Goal: Feedback & Contribution: Submit feedback/report problem

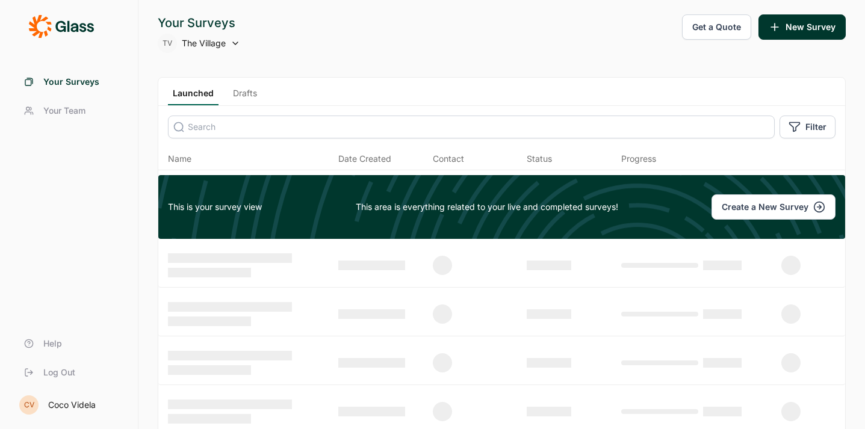
click at [69, 105] on span "Your Team" at bounding box center [64, 111] width 42 height 12
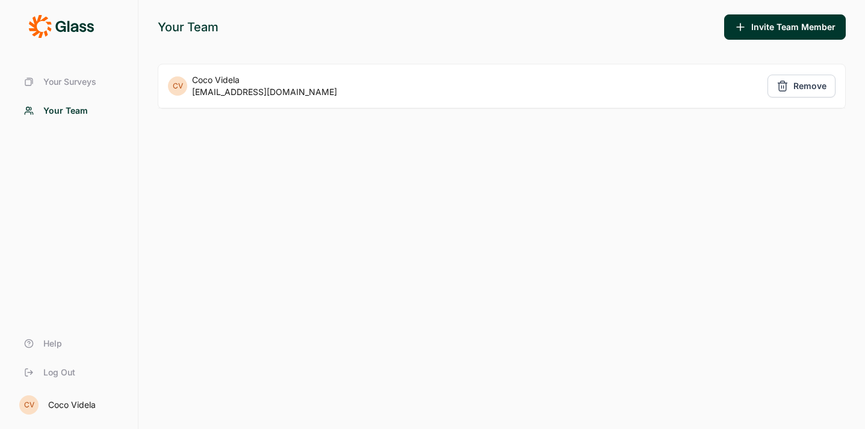
click at [30, 32] on icon at bounding box center [61, 26] width 66 height 24
click at [53, 28] on icon at bounding box center [61, 26] width 66 height 24
click at [66, 404] on div "Coco Videla" at bounding box center [72, 405] width 48 height 8
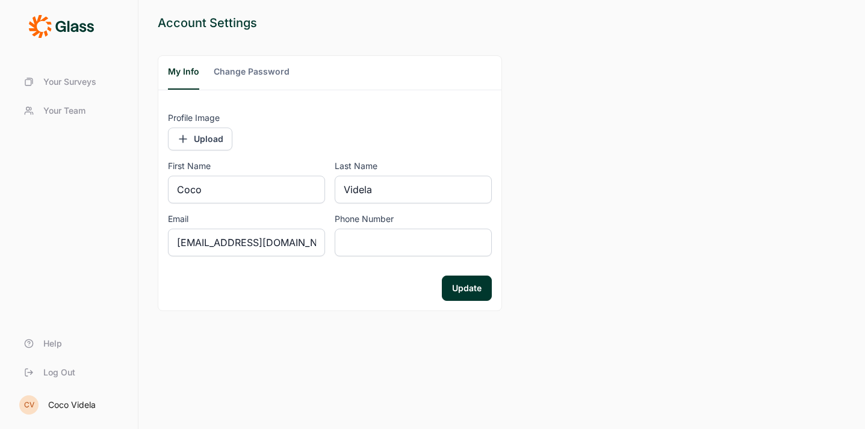
click at [40, 26] on icon at bounding box center [61, 26] width 66 height 24
click at [74, 403] on div "Coco Videla" at bounding box center [72, 405] width 48 height 8
click at [67, 84] on span "Your Surveys" at bounding box center [69, 82] width 53 height 12
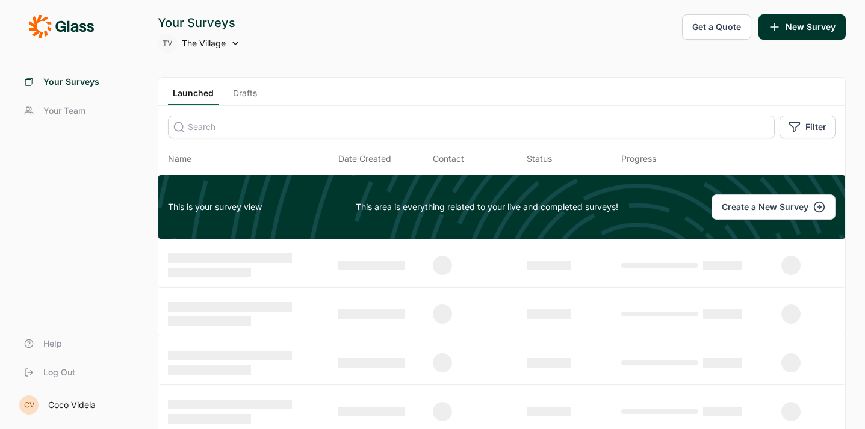
click at [51, 339] on span "Help" at bounding box center [52, 344] width 19 height 12
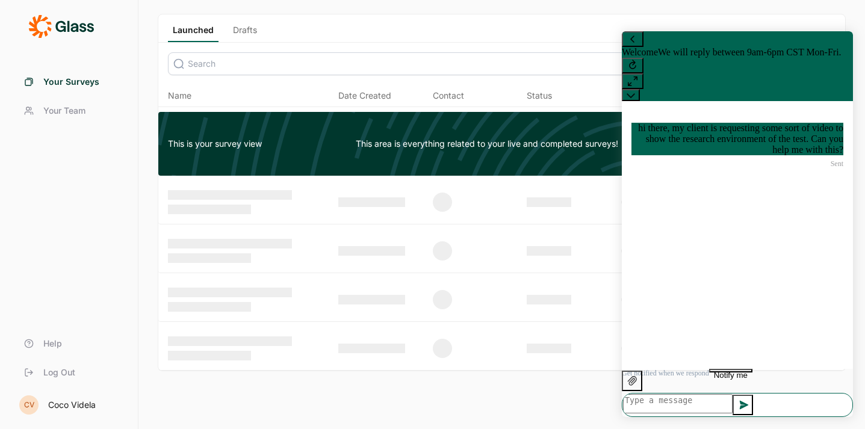
scroll to position [87, 0]
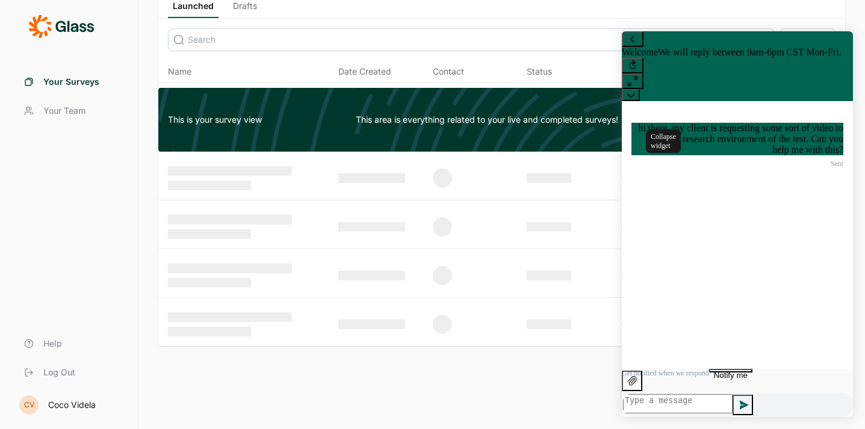
click at [640, 89] on button at bounding box center [631, 95] width 18 height 12
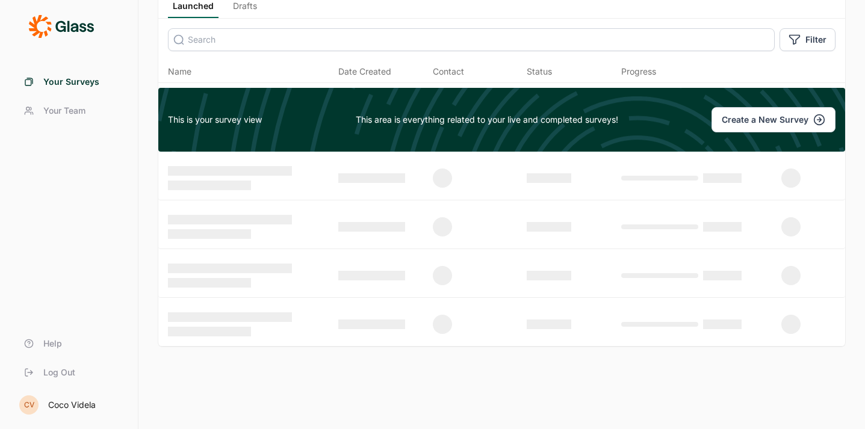
click at [47, 342] on span "Help" at bounding box center [52, 344] width 19 height 12
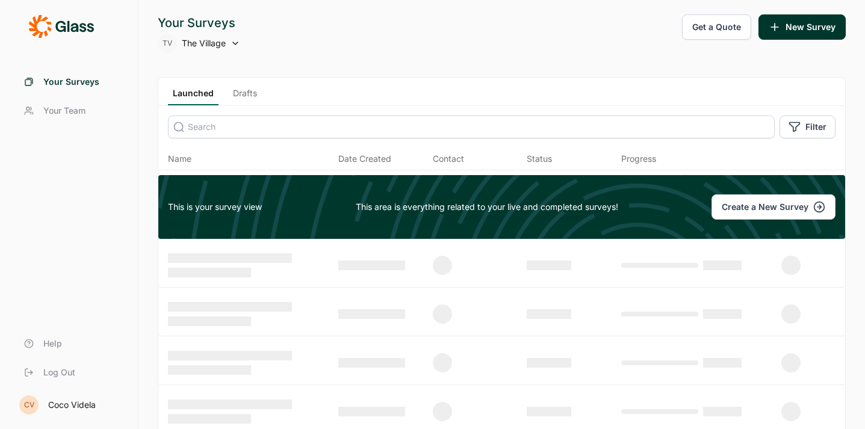
click at [55, 342] on span "Help" at bounding box center [52, 344] width 19 height 12
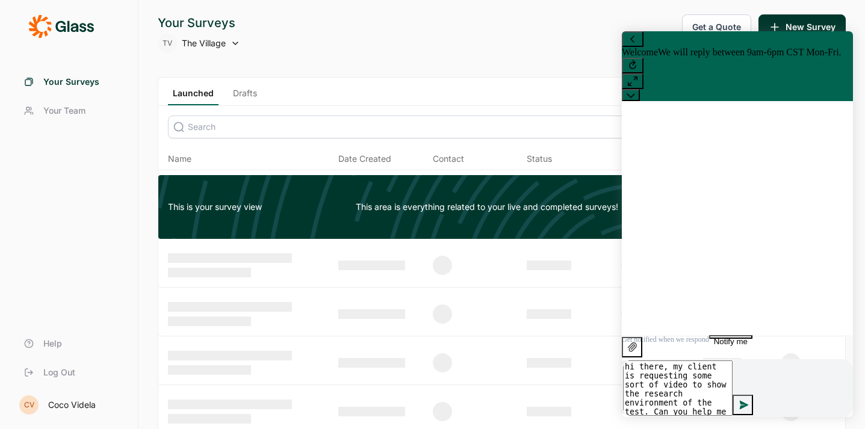
type textarea "hi there, my client is requesting some sort of video to show the research envir…"
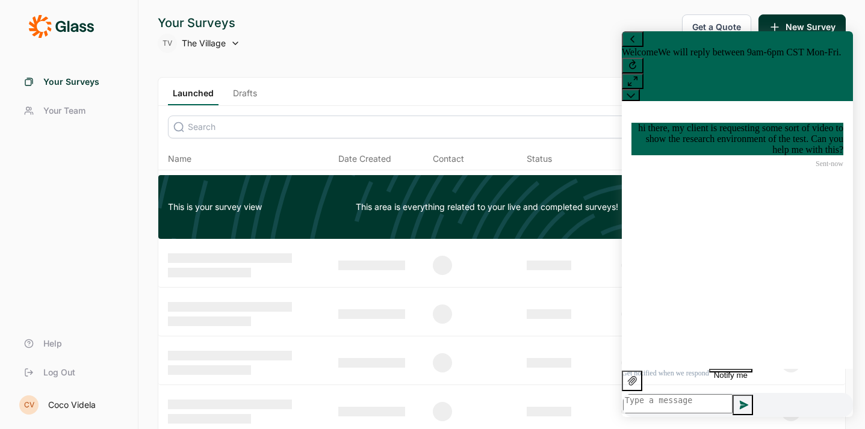
click at [332, 16] on div "Your Surveys TV The Village Get a Quote New Survey" at bounding box center [502, 33] width 688 height 39
click at [635, 91] on icon at bounding box center [630, 95] width 8 height 8
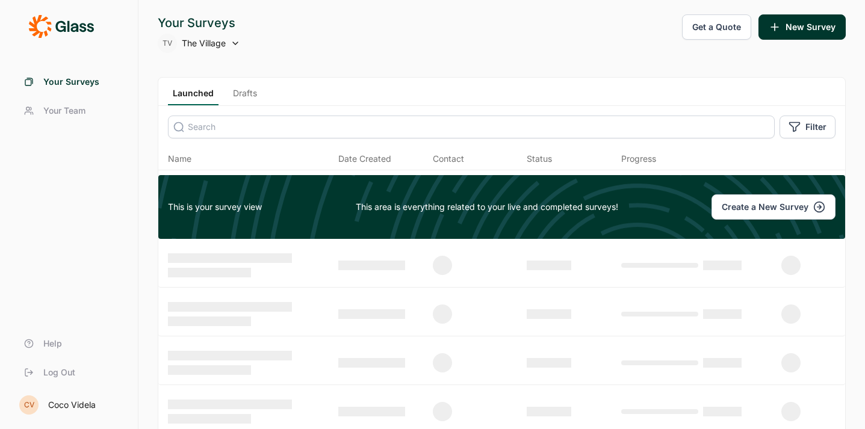
click at [75, 110] on span "Your Team" at bounding box center [64, 111] width 42 height 12
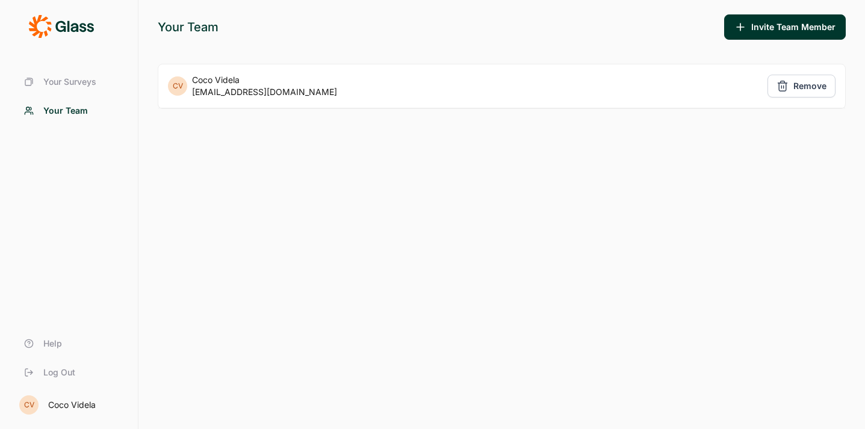
click at [73, 81] on span "Your Surveys" at bounding box center [69, 82] width 53 height 12
